Goal: Navigation & Orientation: Find specific page/section

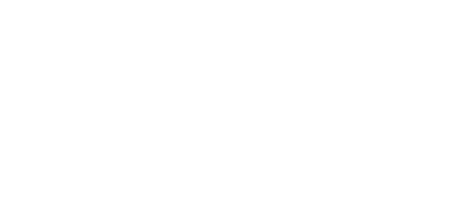
click at [236, 2] on html at bounding box center [238, 1] width 476 height 2
